Goal: Task Accomplishment & Management: Complete application form

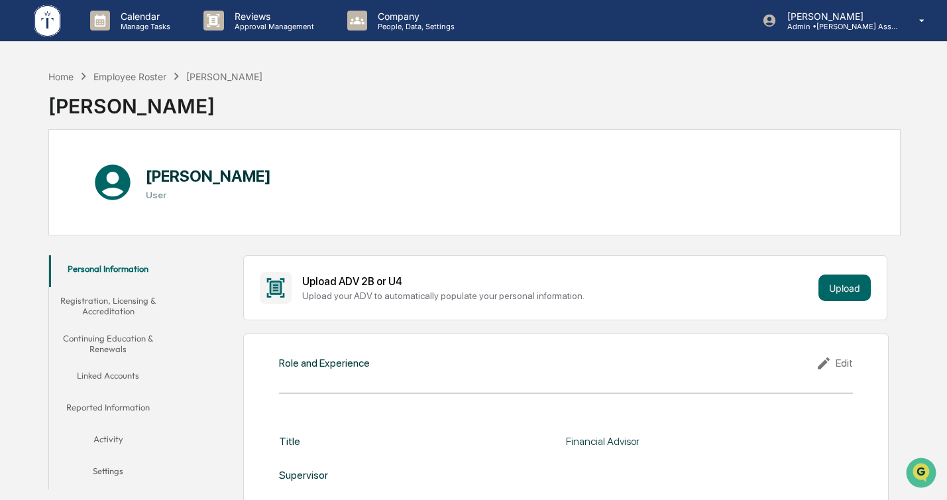
click at [30, 21] on div "Calendar Manage Tasks Reviews Approval Management Company People, Data, Setting…" at bounding box center [473, 21] width 947 height 42
click at [44, 18] on img at bounding box center [48, 21] width 32 height 36
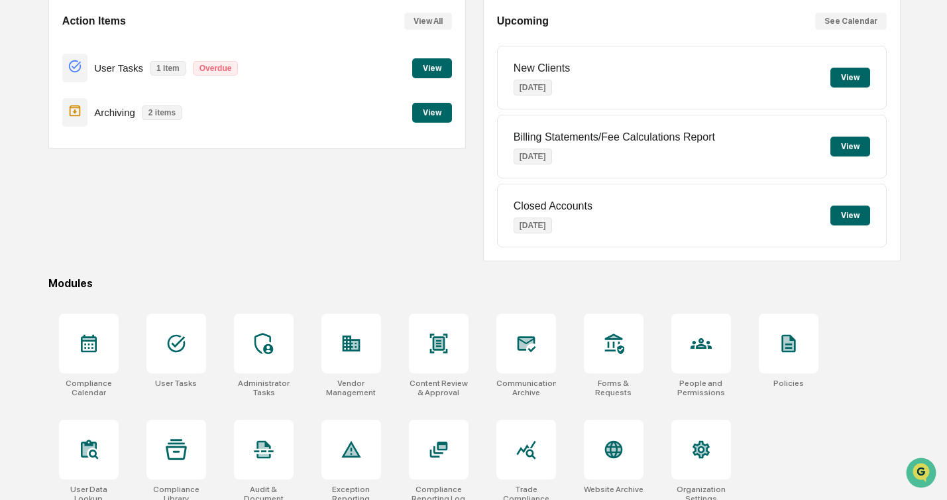
scroll to position [133, 0]
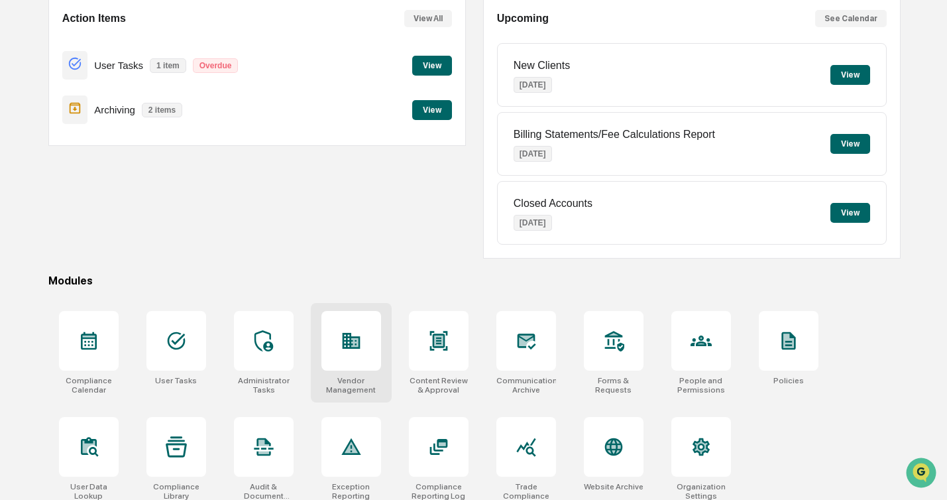
click at [356, 355] on div at bounding box center [351, 341] width 60 height 60
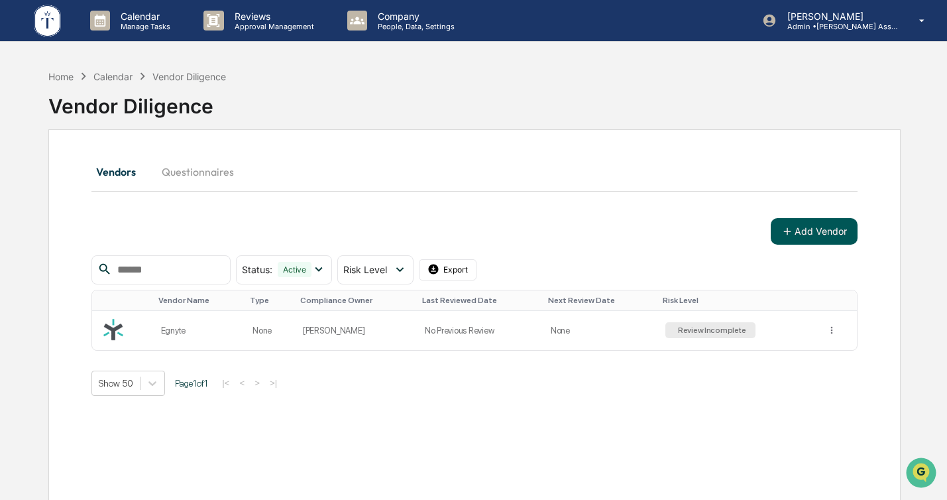
click at [811, 239] on button "Add Vendor" at bounding box center [814, 231] width 87 height 27
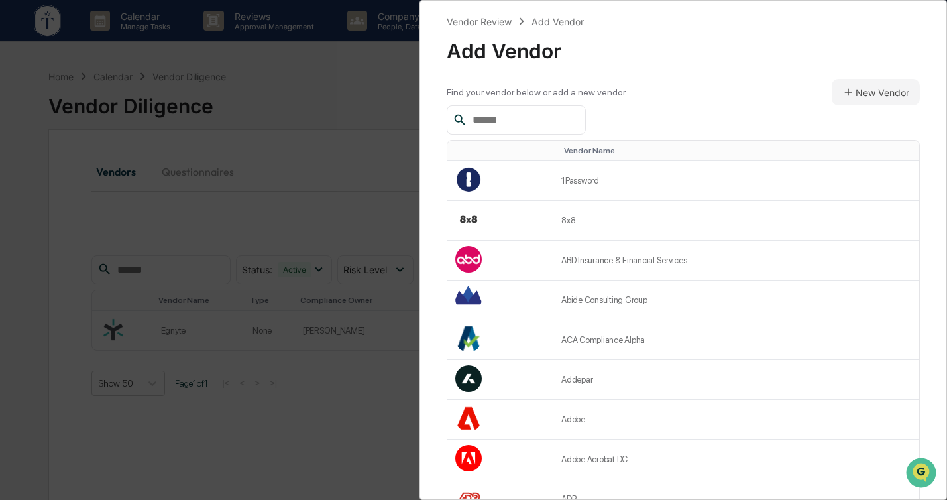
click at [506, 119] on input "text" at bounding box center [523, 119] width 113 height 17
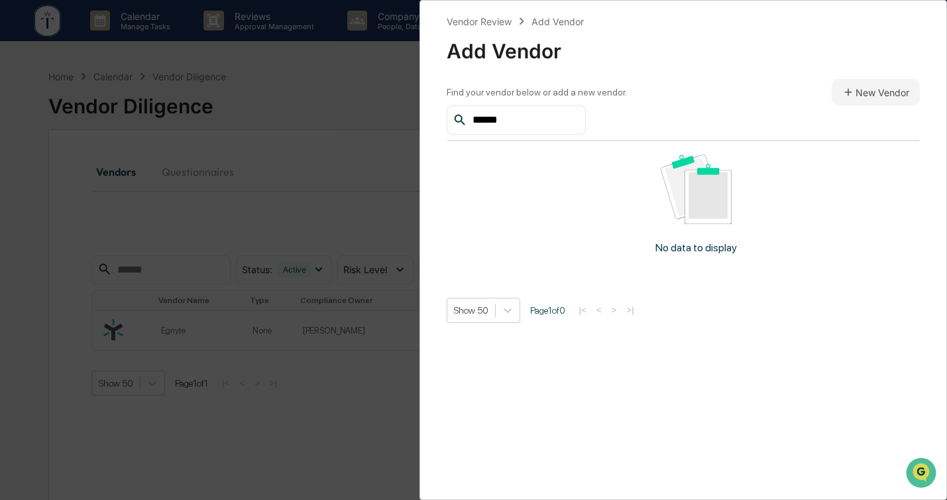
click at [530, 123] on input "******" at bounding box center [523, 119] width 113 height 17
type input "*******"
click at [865, 83] on button "New Vendor" at bounding box center [876, 92] width 88 height 27
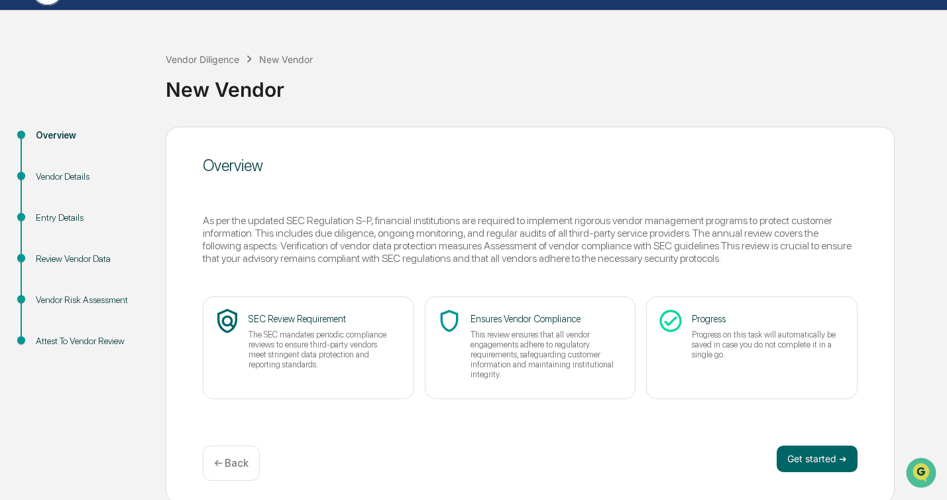
scroll to position [34, 0]
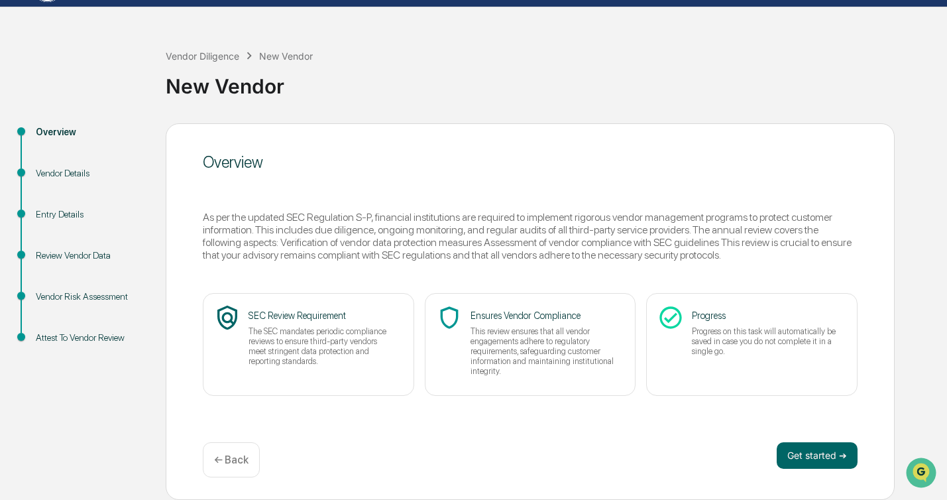
click at [559, 369] on p "This review ensures that all vendor engagements adhere to regulatory requiremen…" at bounding box center [543, 351] width 146 height 50
click at [817, 452] on button "Get started ➔" at bounding box center [817, 455] width 81 height 27
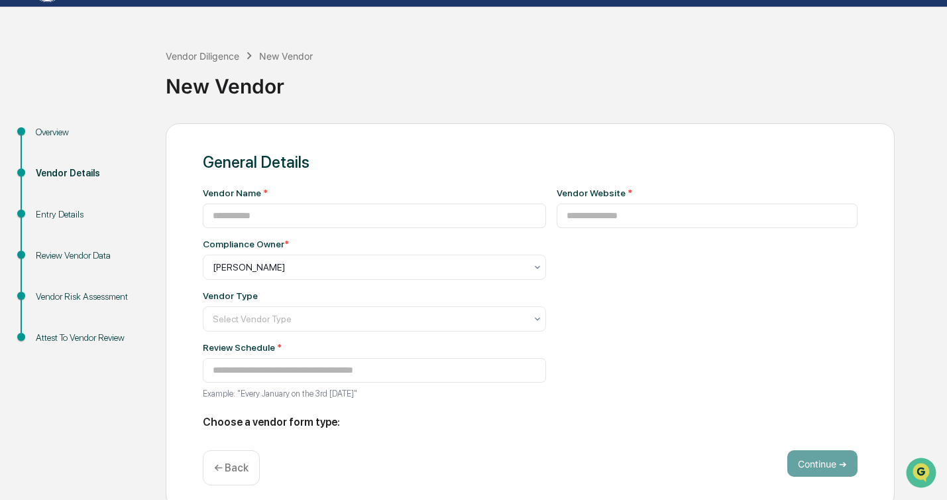
type input "**********"
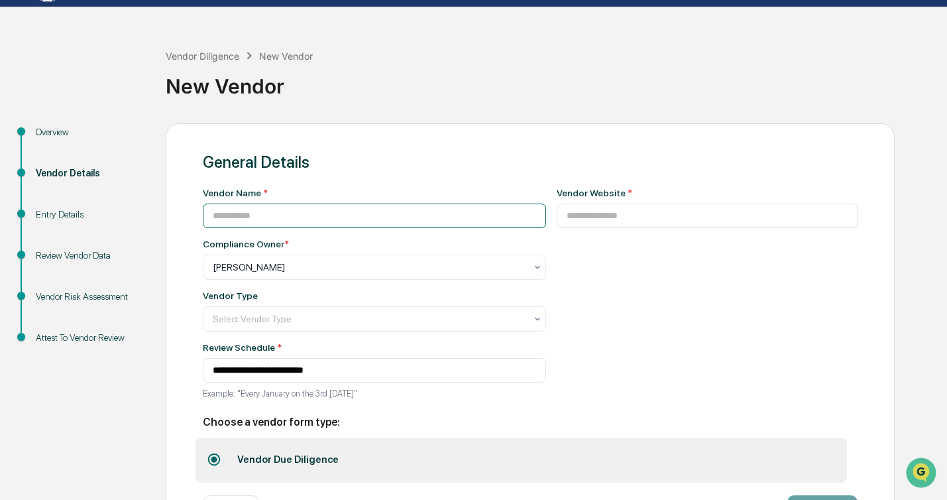
click at [282, 216] on input at bounding box center [374, 215] width 343 height 25
type input "**********"
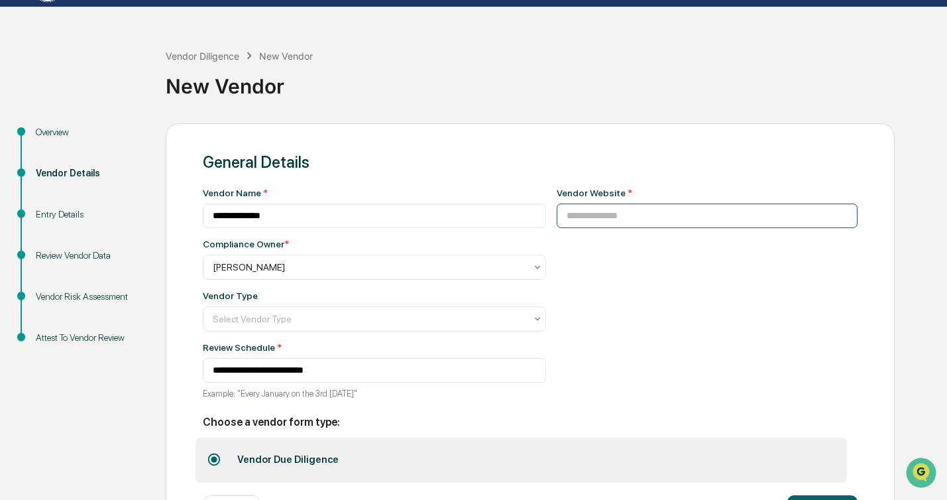
click at [635, 219] on input at bounding box center [708, 215] width 302 height 25
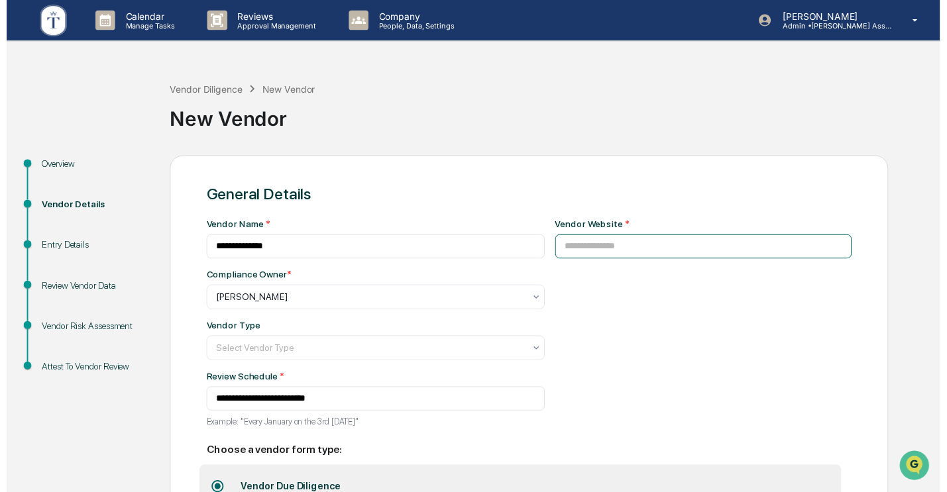
scroll to position [90, 0]
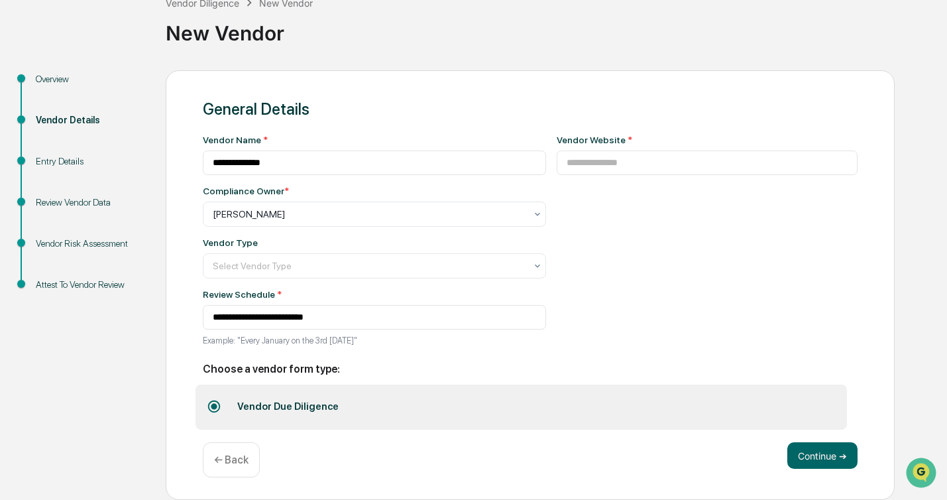
click at [229, 474] on div "← Back" at bounding box center [231, 459] width 57 height 35
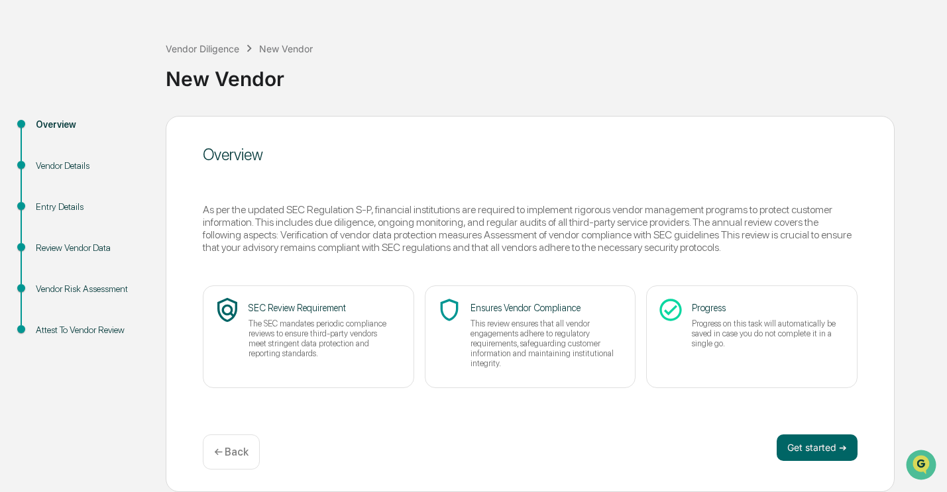
scroll to position [34, 0]
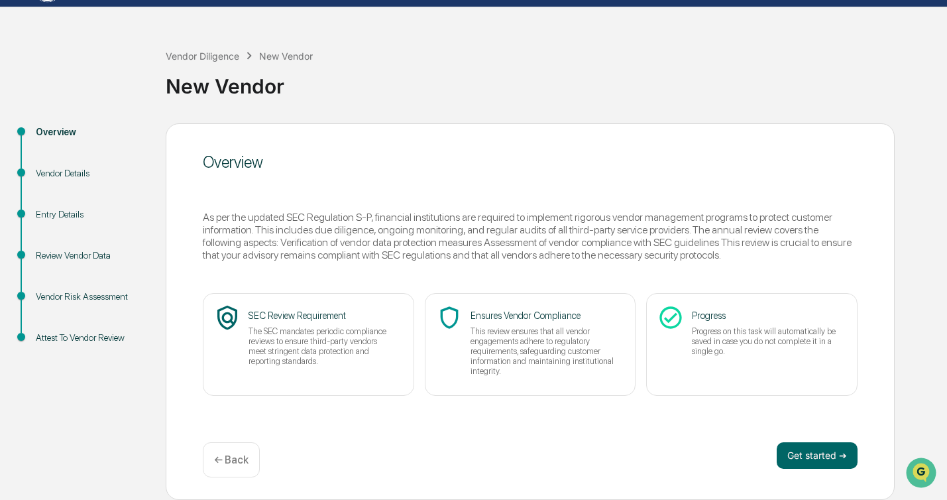
click at [232, 466] on div "← Back" at bounding box center [231, 459] width 57 height 35
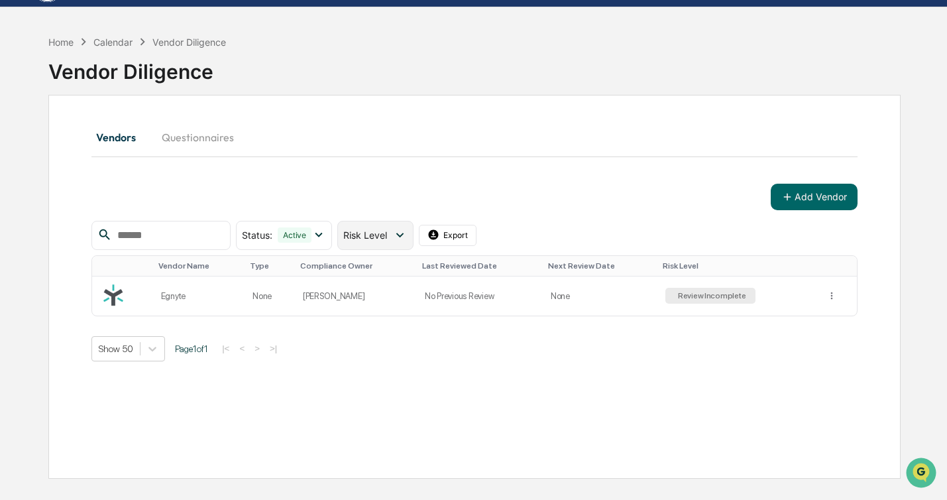
click at [387, 241] on div "Risk Level" at bounding box center [375, 235] width 76 height 29
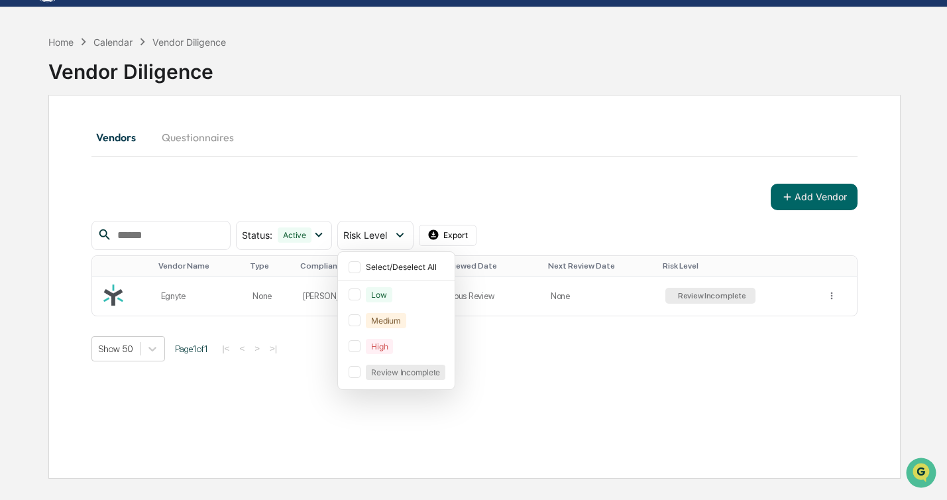
click at [455, 145] on div "Vendors Questionnaires" at bounding box center [474, 137] width 766 height 32
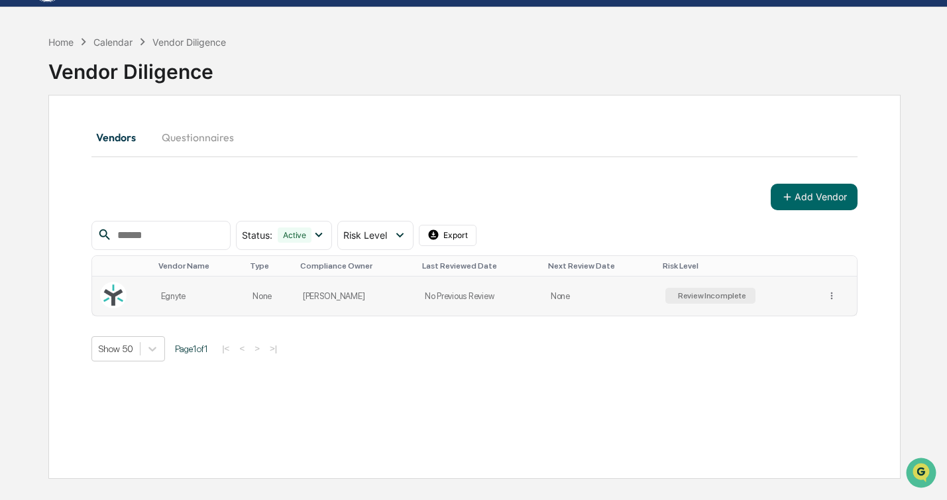
click at [363, 287] on td "[PERSON_NAME]" at bounding box center [356, 295] width 122 height 39
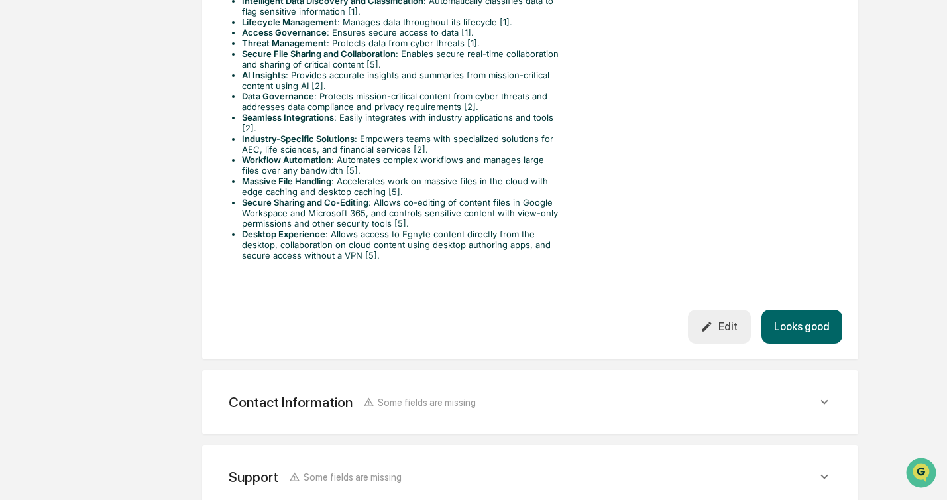
scroll to position [559, 0]
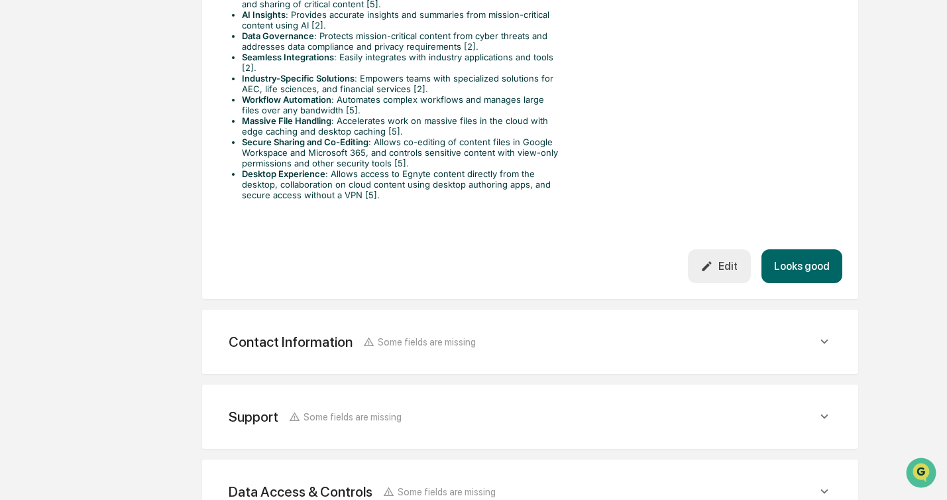
click at [802, 266] on button "Looks good" at bounding box center [801, 266] width 81 height 34
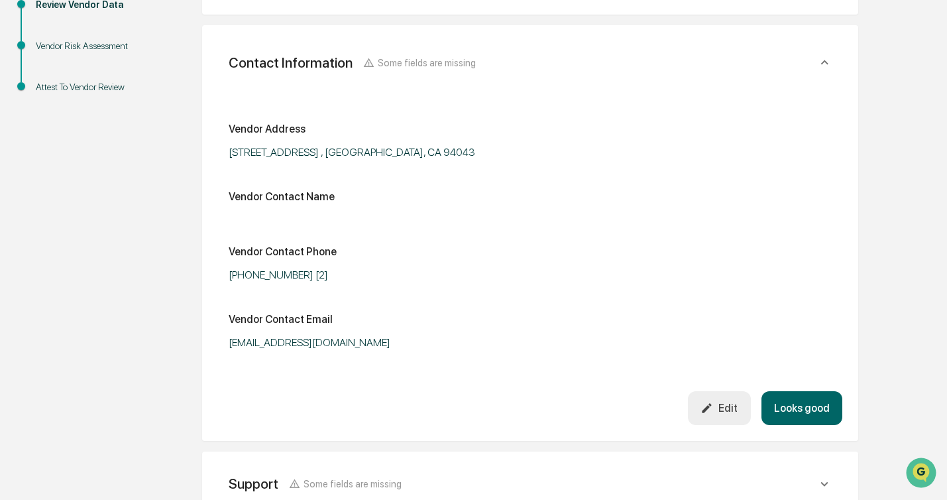
scroll to position [300, 0]
click at [790, 399] on button "Looks good" at bounding box center [801, 407] width 81 height 34
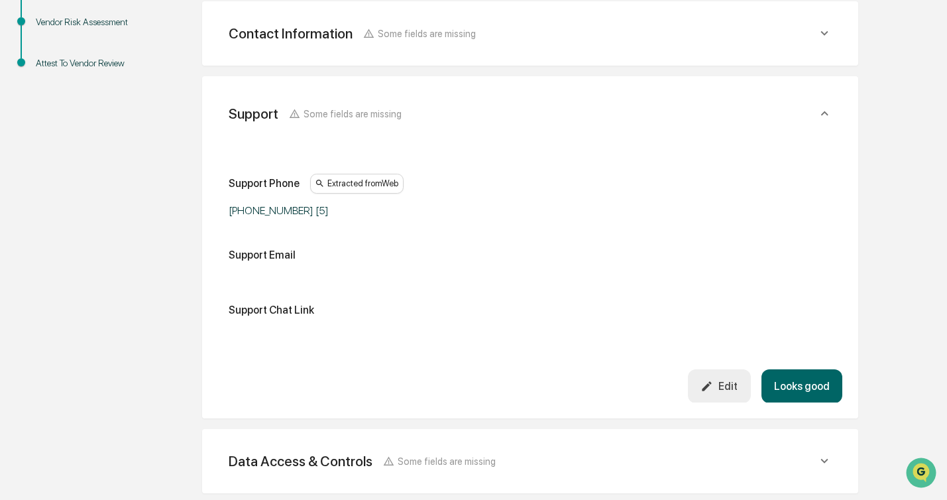
scroll to position [323, 0]
click at [801, 371] on button "Looks good" at bounding box center [801, 386] width 81 height 34
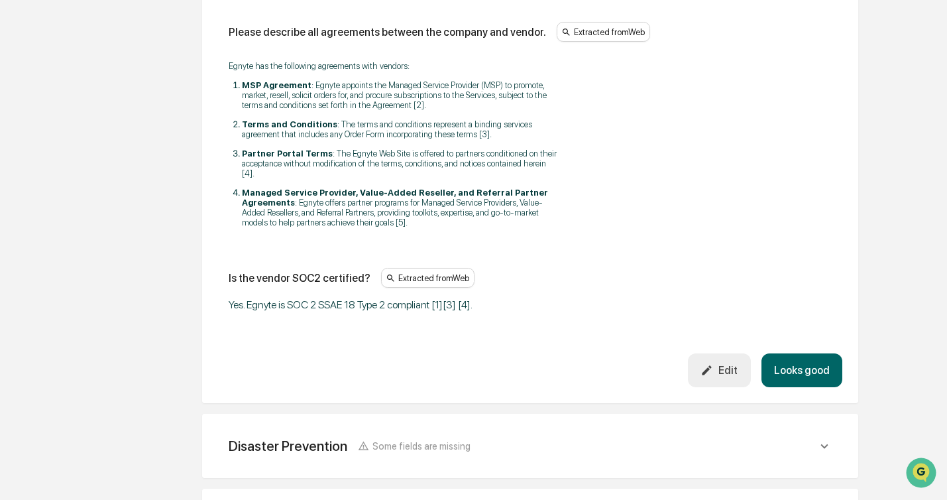
scroll to position [2004, 0]
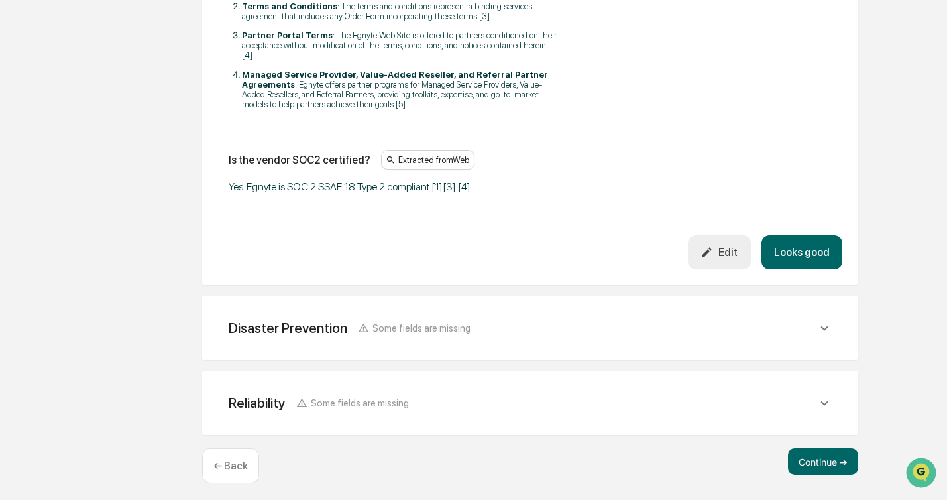
click at [787, 245] on button "Looks good" at bounding box center [801, 252] width 81 height 34
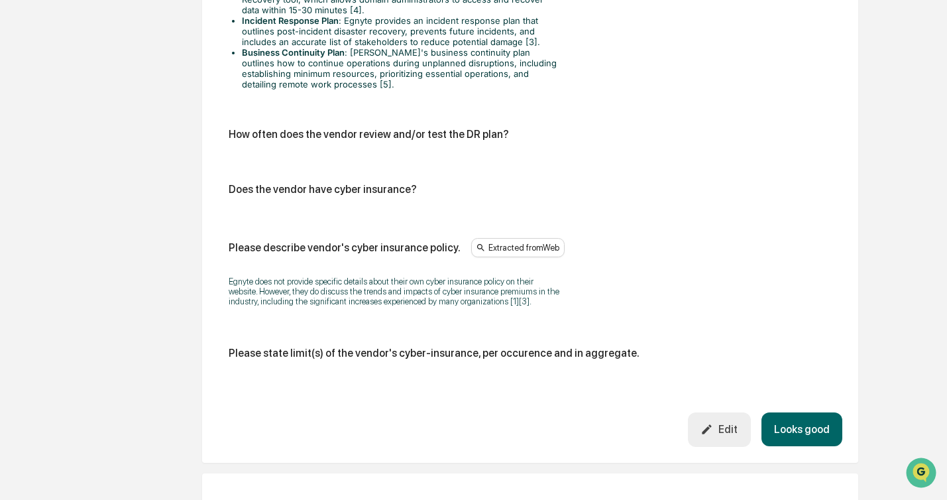
scroll to position [830, 0]
click at [786, 427] on button "Looks good" at bounding box center [801, 428] width 81 height 34
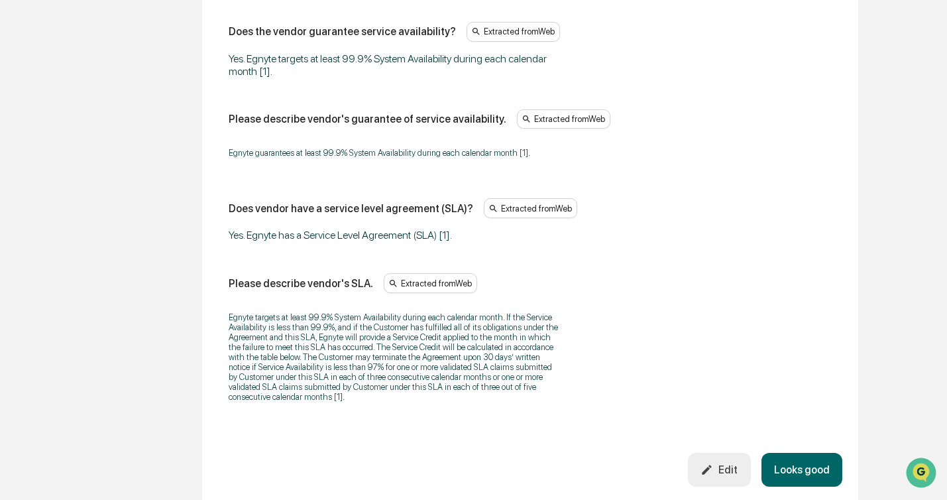
scroll to position [1045, 0]
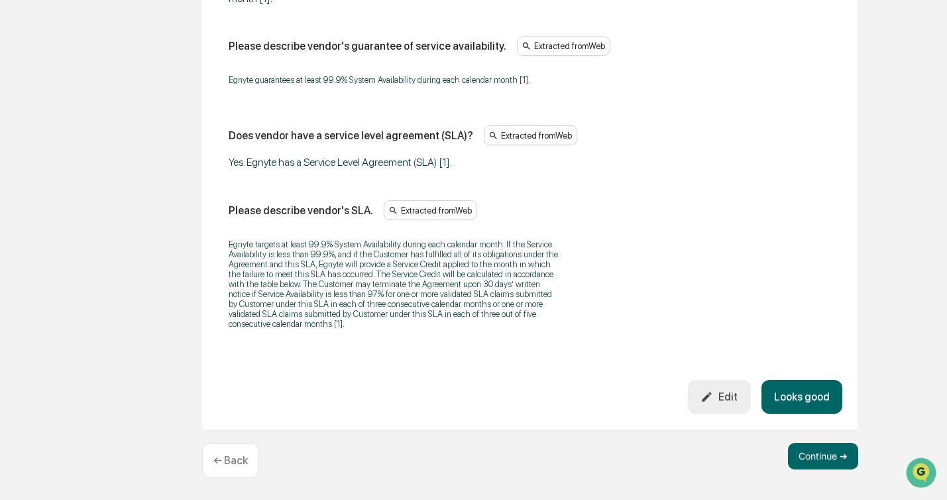
click at [795, 385] on button "Looks good" at bounding box center [801, 397] width 81 height 34
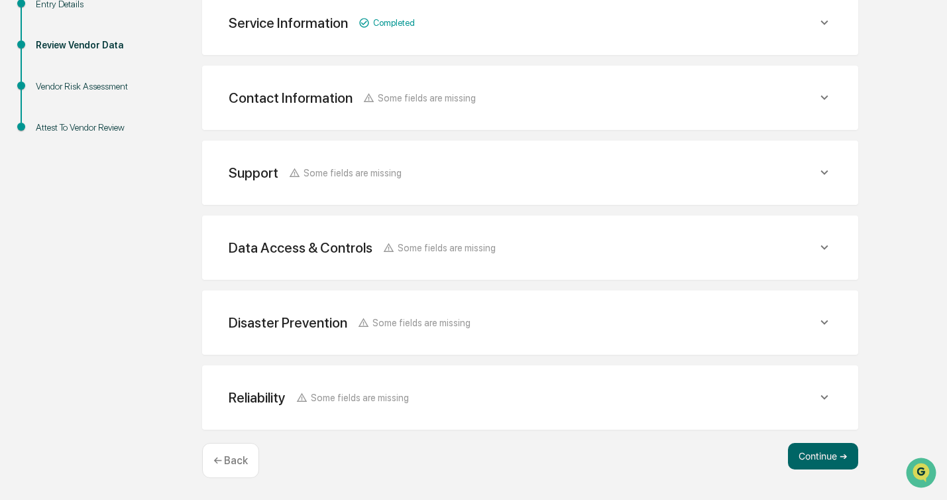
scroll to position [256, 0]
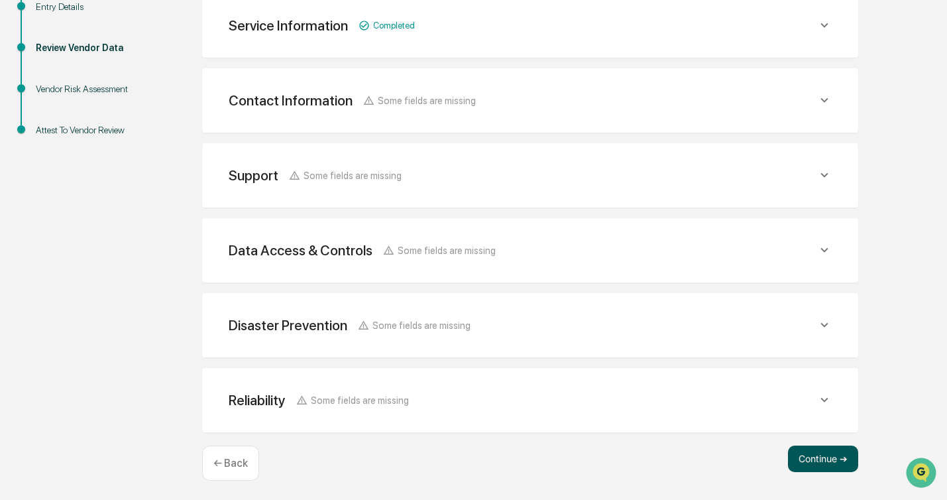
click at [821, 458] on button "Continue ➔" at bounding box center [823, 458] width 70 height 27
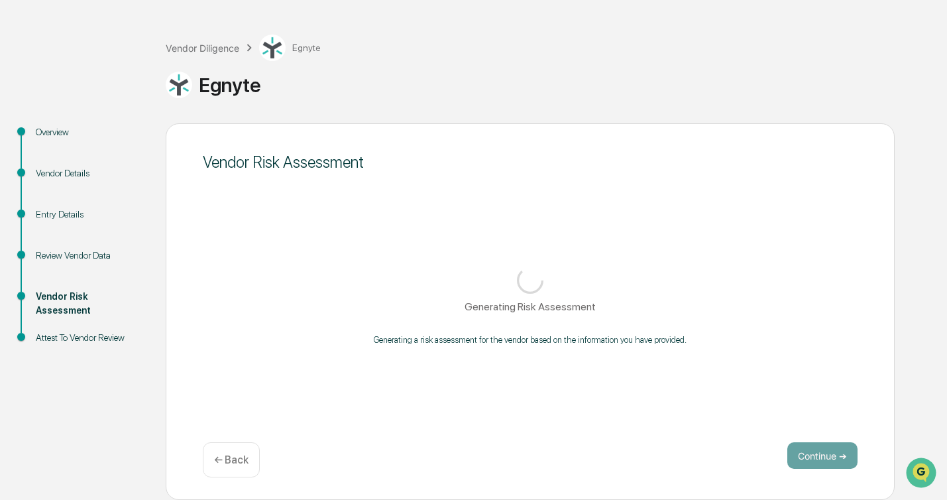
scroll to position [48, 0]
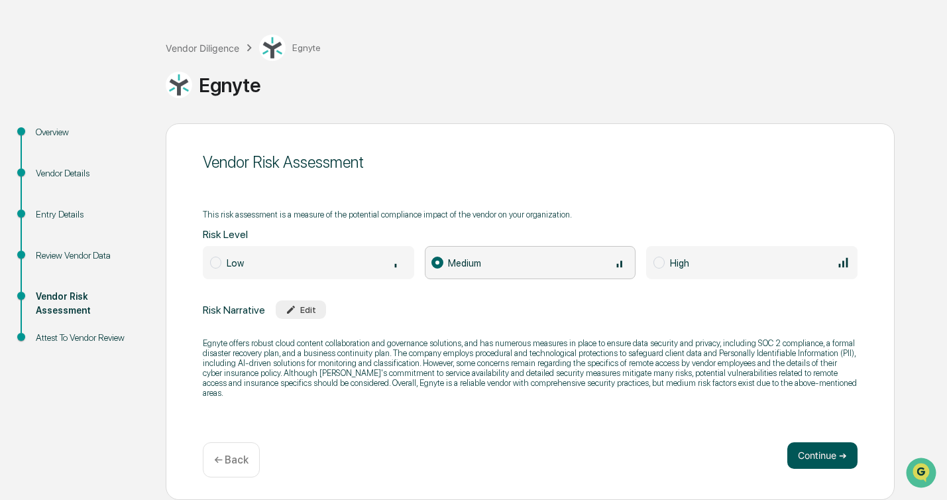
click at [834, 447] on button "Continue ➔" at bounding box center [822, 455] width 70 height 27
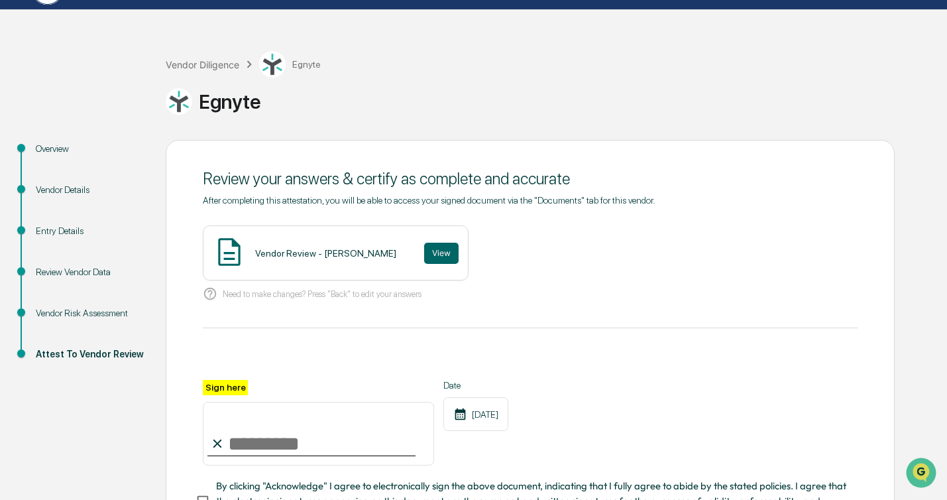
scroll to position [144, 0]
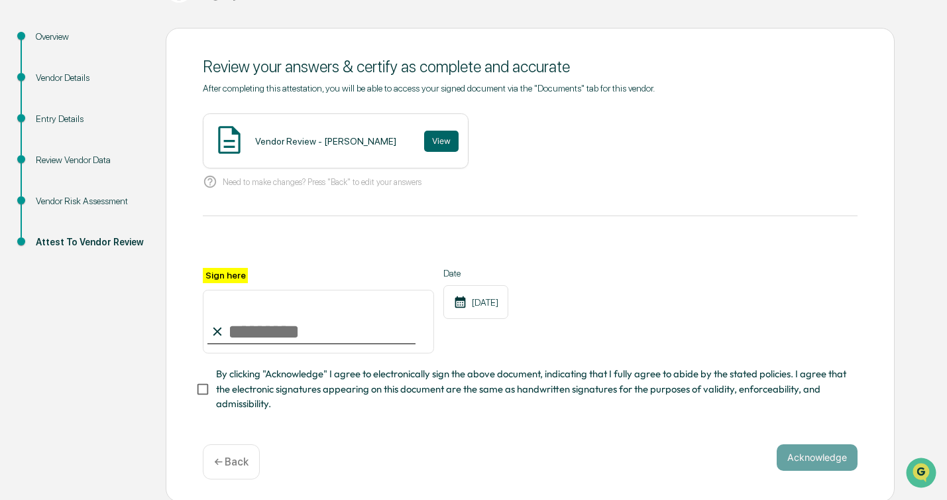
click at [66, 37] on div "Overview" at bounding box center [90, 37] width 109 height 14
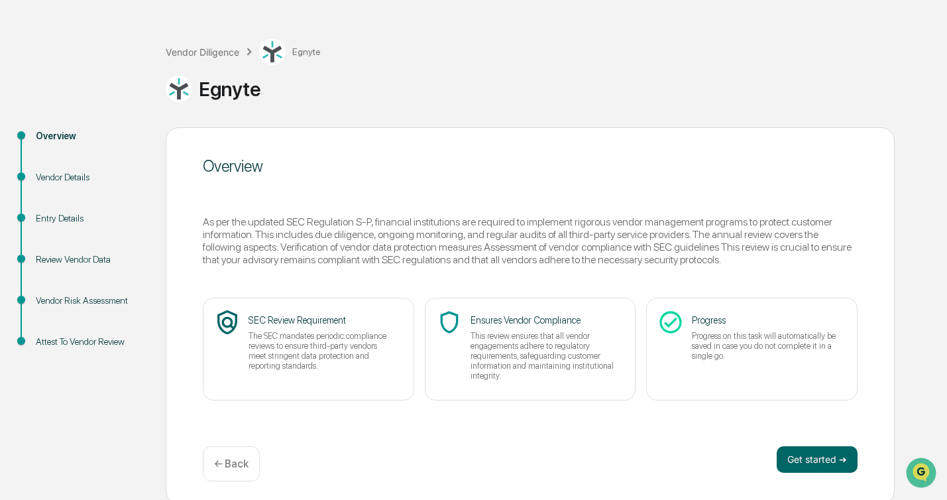
scroll to position [48, 0]
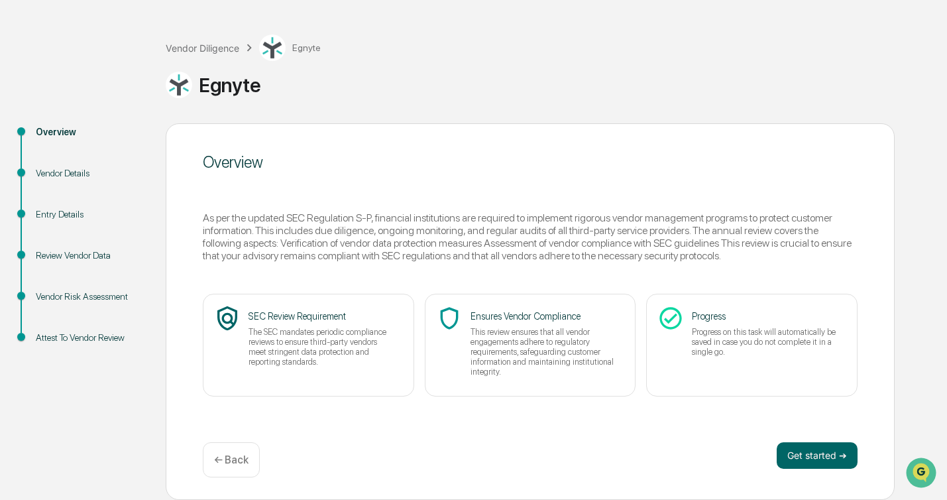
click at [225, 466] on div "← Back" at bounding box center [231, 459] width 57 height 35
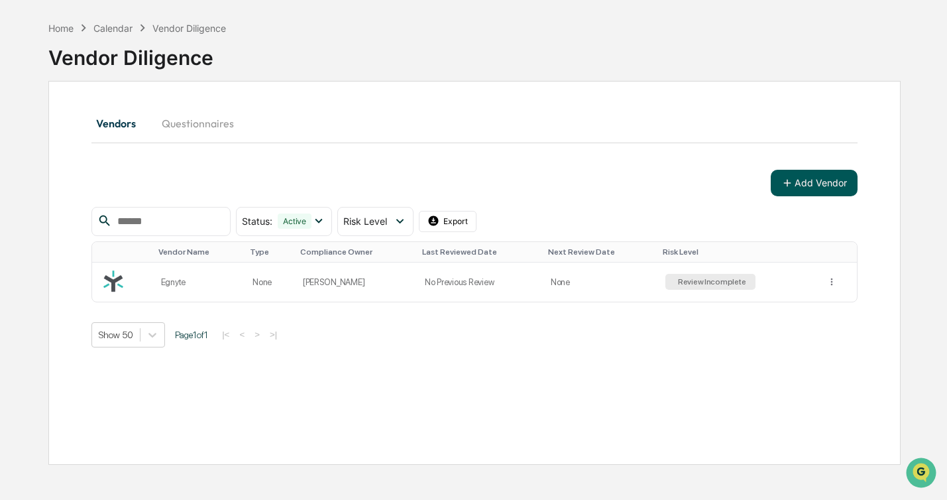
click at [806, 182] on button "Add Vendor" at bounding box center [814, 183] width 87 height 27
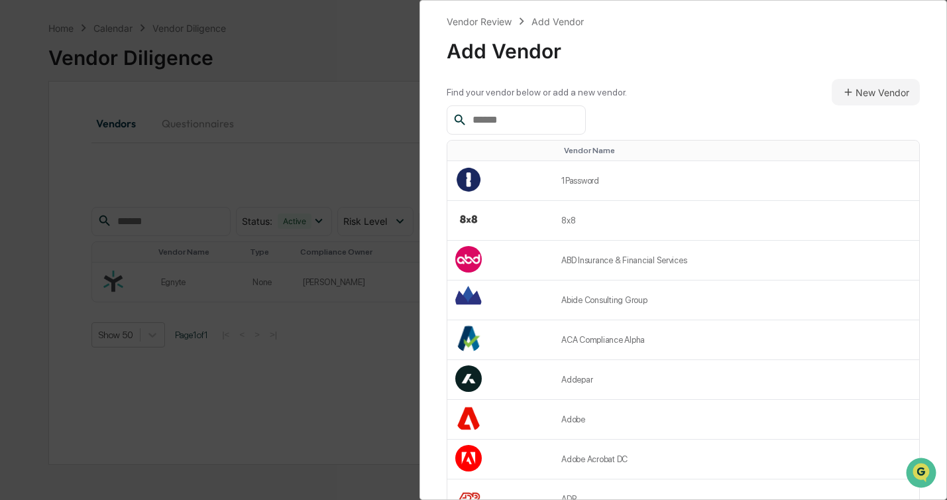
click at [537, 120] on input "text" at bounding box center [523, 119] width 113 height 17
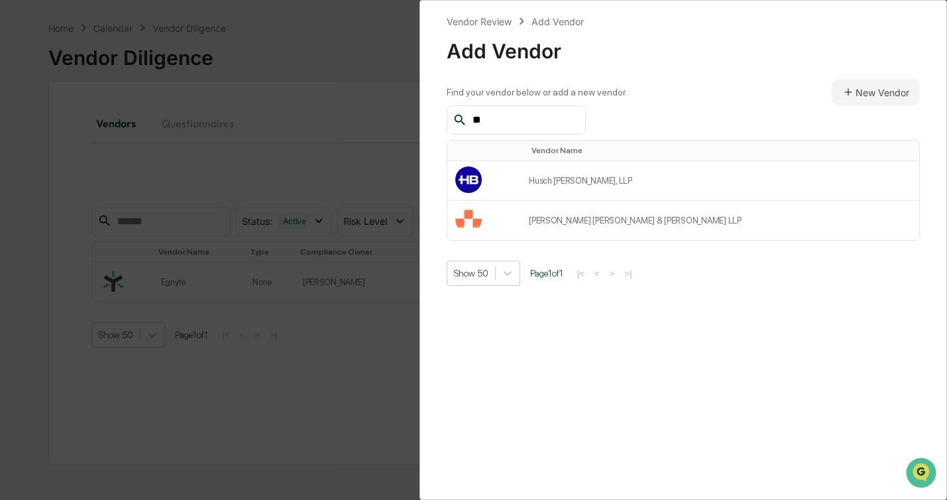
type input "*"
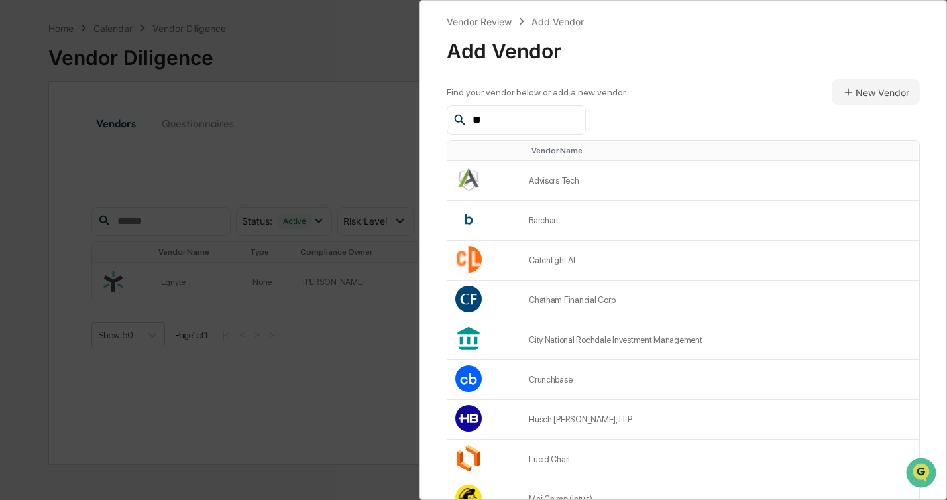
type input "*"
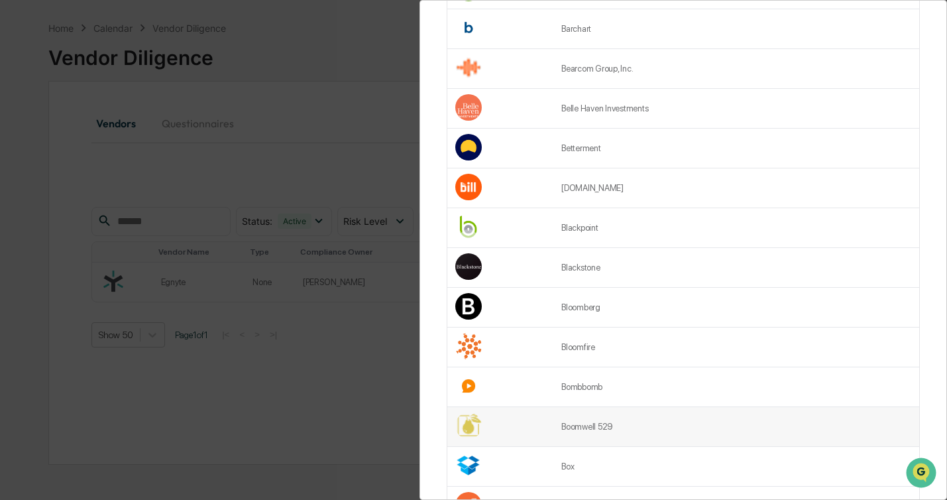
scroll to position [1706, 0]
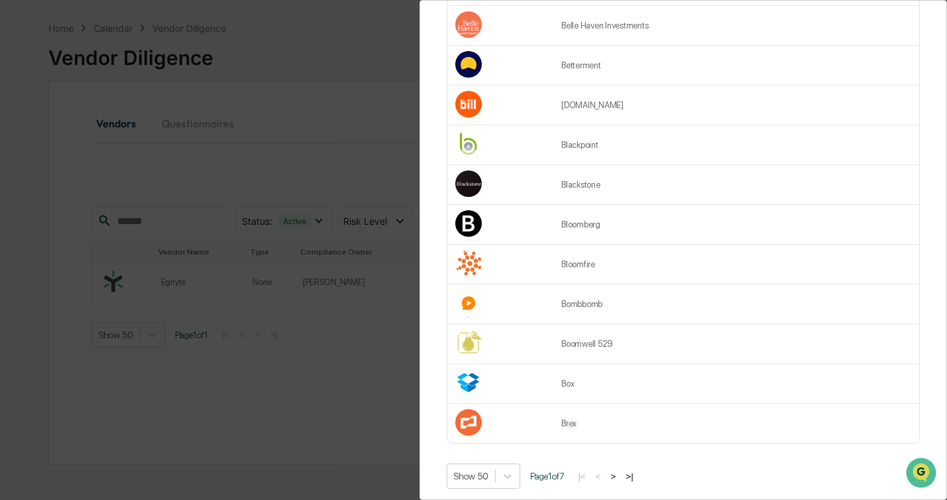
click at [620, 470] on button ">" at bounding box center [613, 475] width 13 height 11
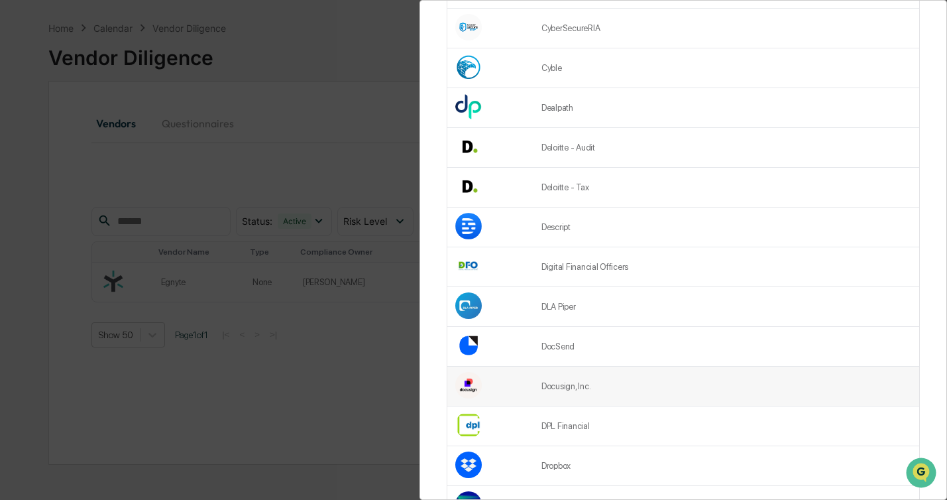
scroll to position [1305, 0]
click at [592, 375] on td "Docusign, Inc." at bounding box center [726, 386] width 386 height 40
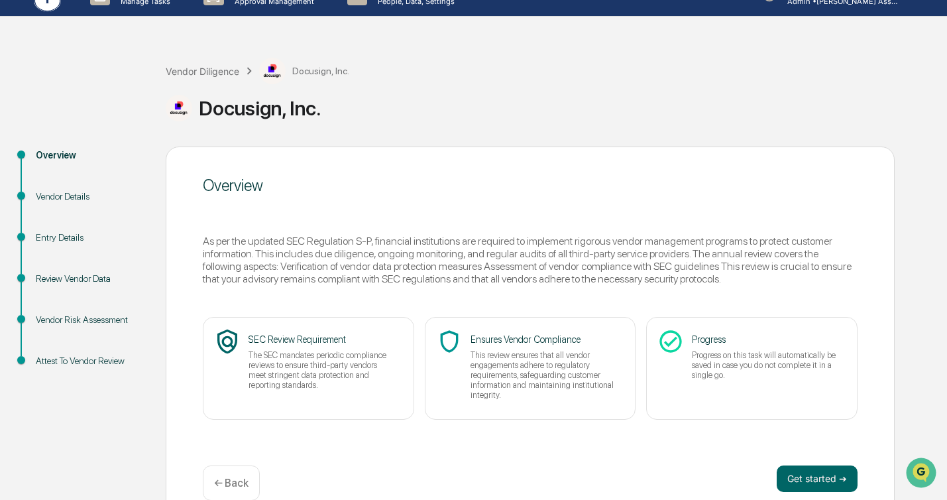
scroll to position [48, 0]
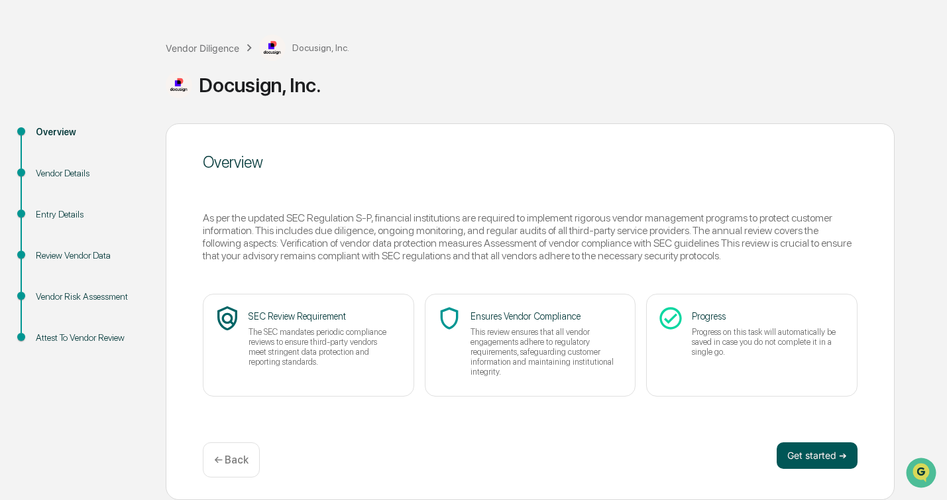
click at [842, 463] on button "Get started ➔" at bounding box center [817, 455] width 81 height 27
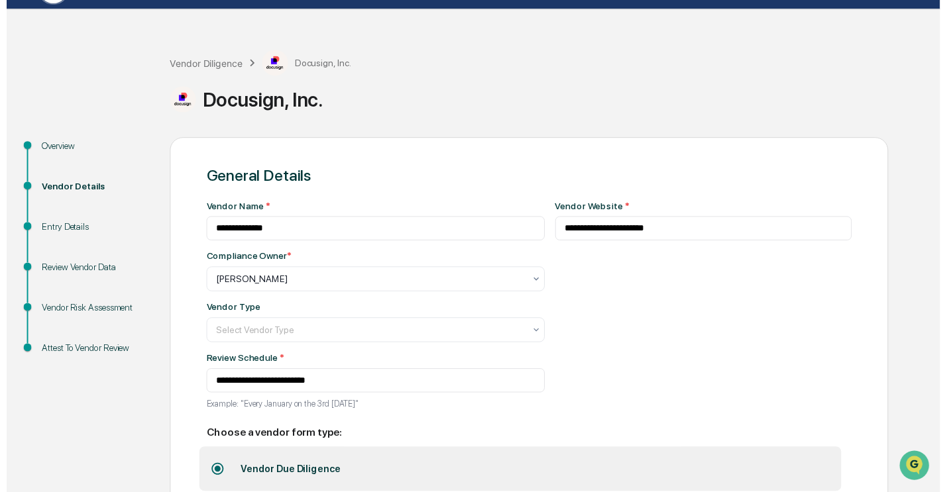
scroll to position [103, 0]
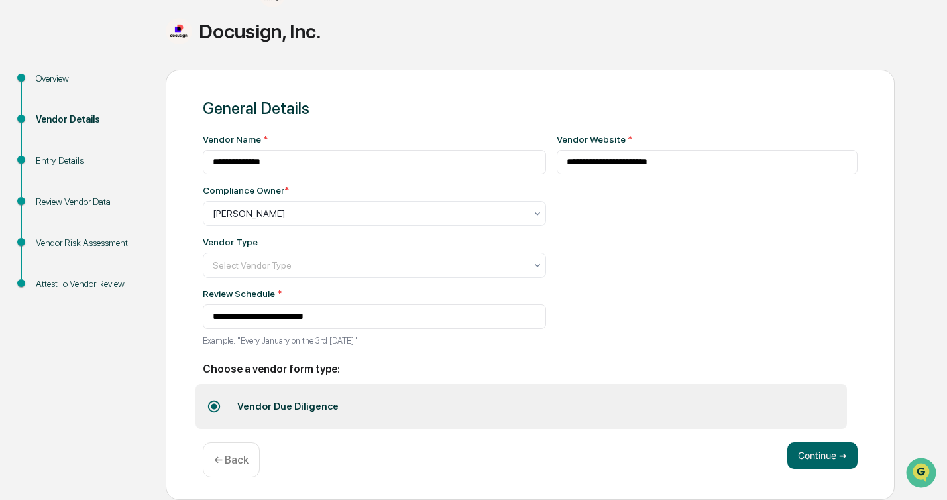
click at [234, 461] on p "← Back" at bounding box center [231, 459] width 34 height 13
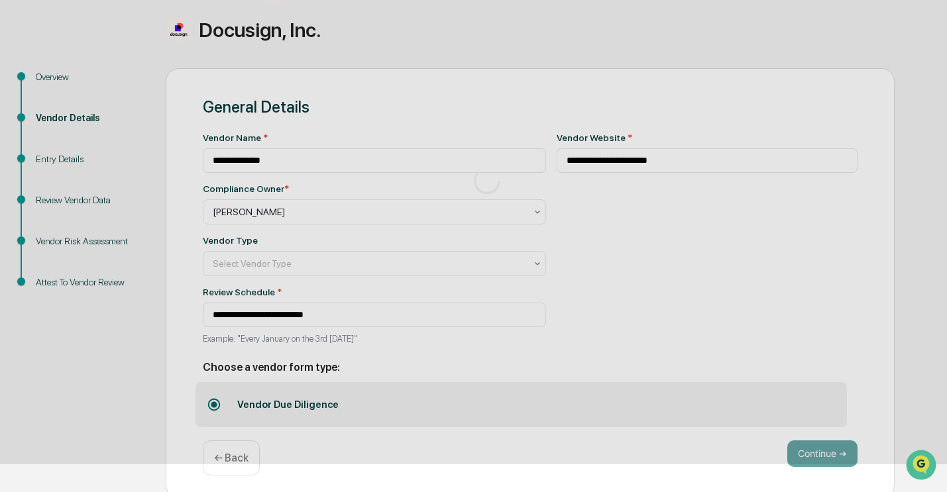
scroll to position [48, 0]
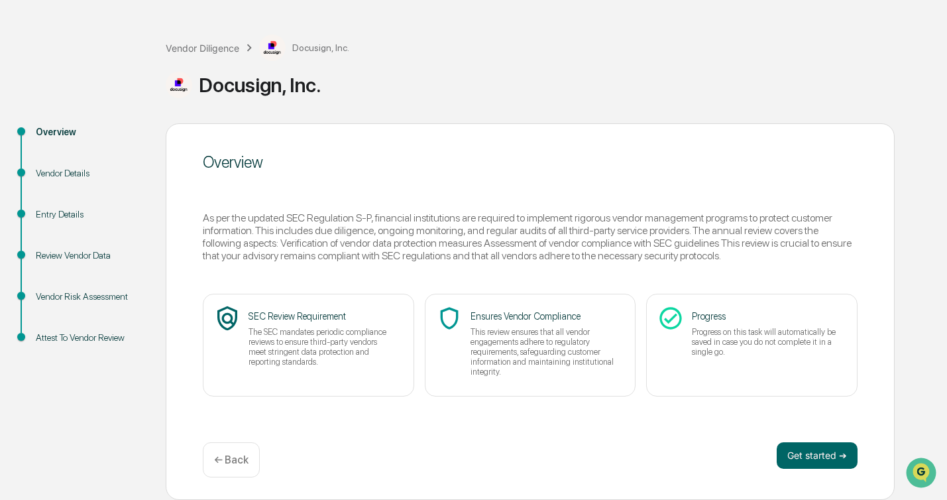
click at [219, 461] on p "← Back" at bounding box center [231, 459] width 34 height 13
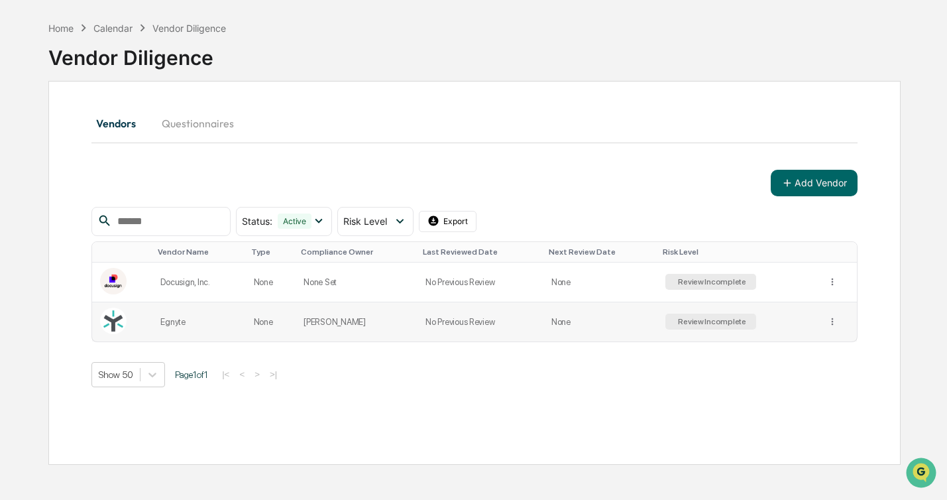
click at [356, 317] on td "[PERSON_NAME]" at bounding box center [357, 321] width 122 height 39
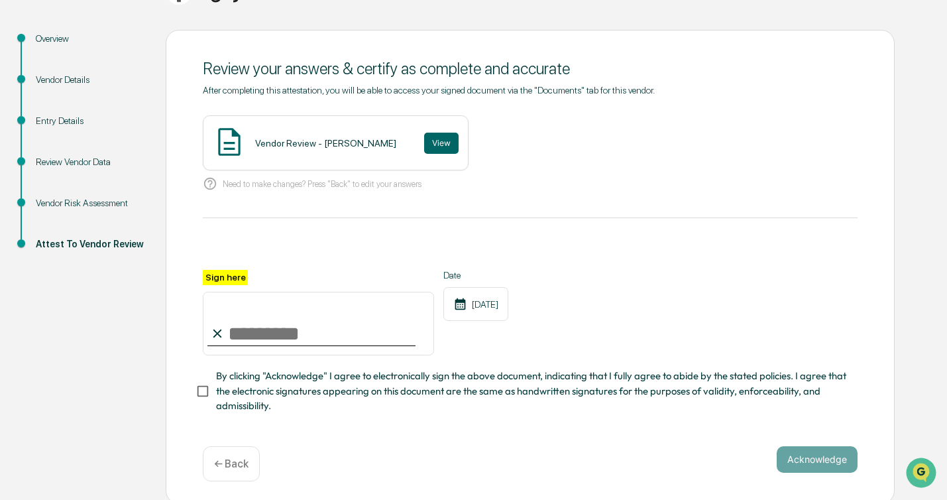
scroll to position [141, 0]
